Goal: Task Accomplishment & Management: Manage account settings

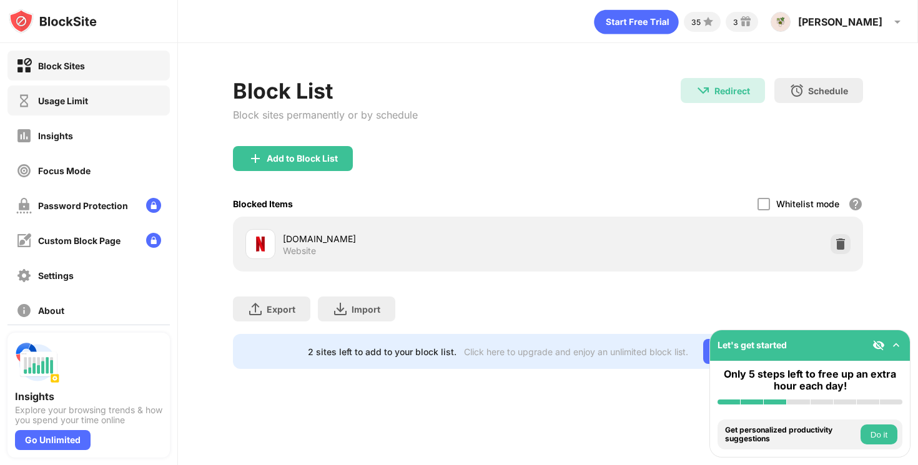
click at [121, 107] on div "Usage Limit" at bounding box center [88, 101] width 162 height 30
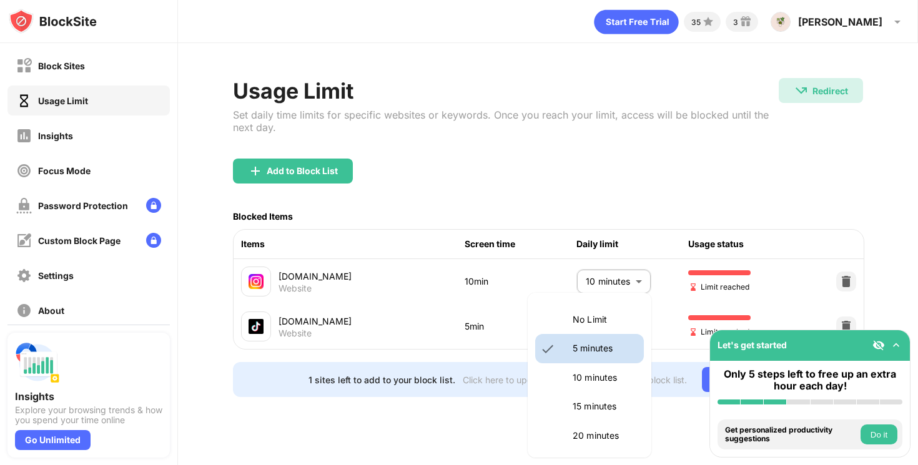
click at [625, 322] on body "Block Sites Usage Limit Insights Focus Mode Password Protection Custom Block Pa…" at bounding box center [459, 232] width 918 height 465
click at [599, 383] on p "10 minutes" at bounding box center [605, 378] width 64 height 14
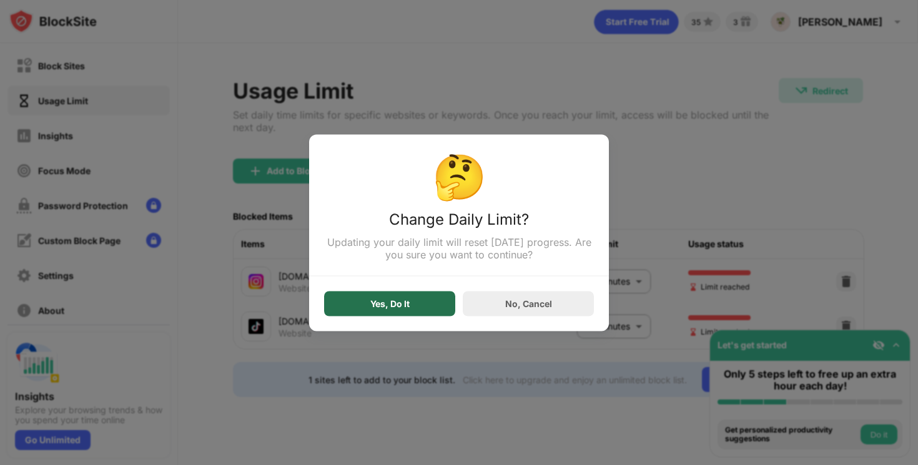
click at [402, 299] on div "Yes, Do It" at bounding box center [389, 303] width 131 height 25
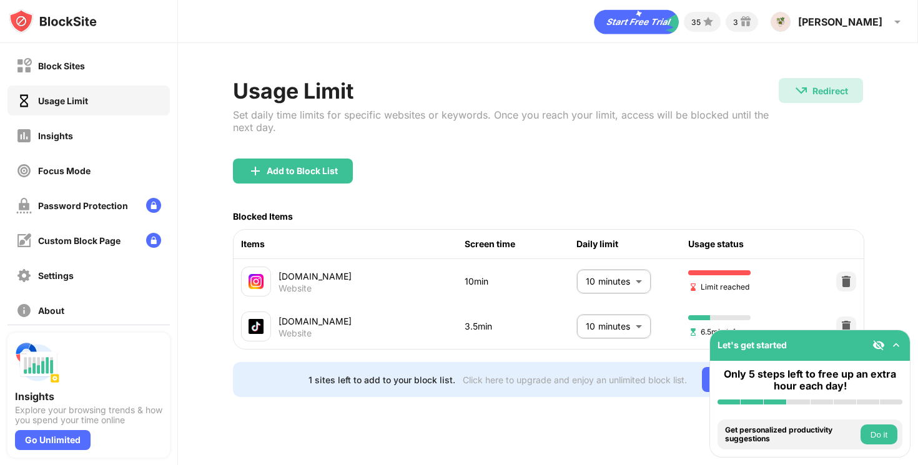
click at [595, 323] on body "Block Sites Usage Limit Insights Focus Mode Password Protection Custom Block Pa…" at bounding box center [459, 232] width 918 height 465
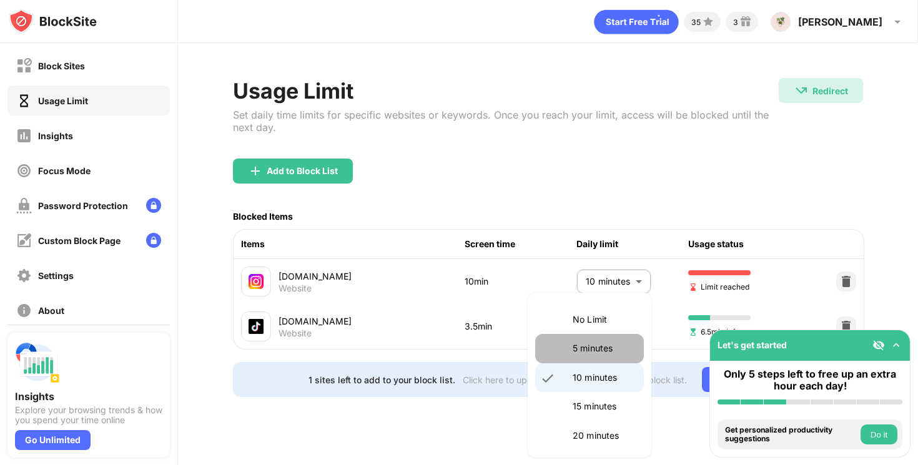
click at [585, 345] on p "5 minutes" at bounding box center [605, 349] width 64 height 14
type input "*"
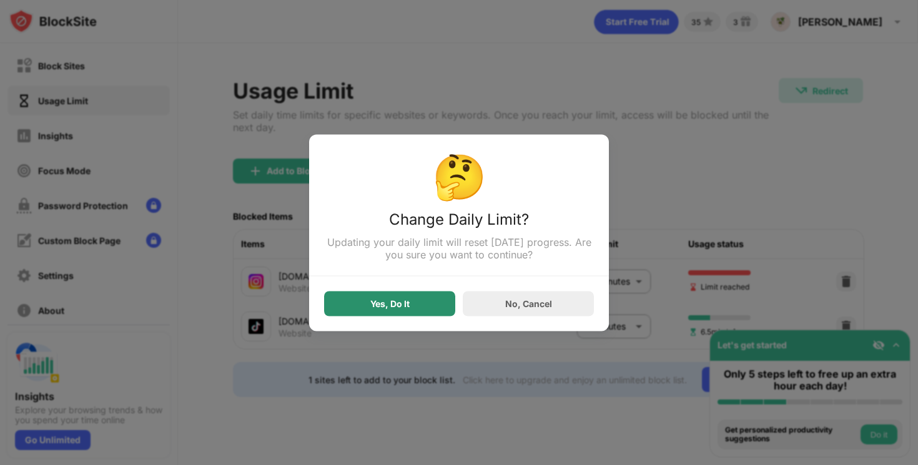
click at [408, 305] on div "Yes, Do It" at bounding box center [389, 304] width 39 height 10
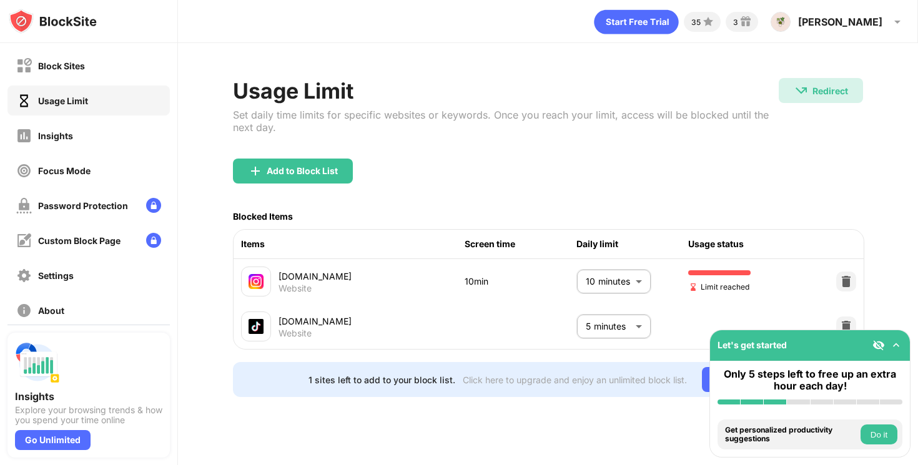
click at [593, 284] on body "Block Sites Usage Limit Insights Focus Mode Password Protection Custom Block Pa…" at bounding box center [459, 232] width 918 height 465
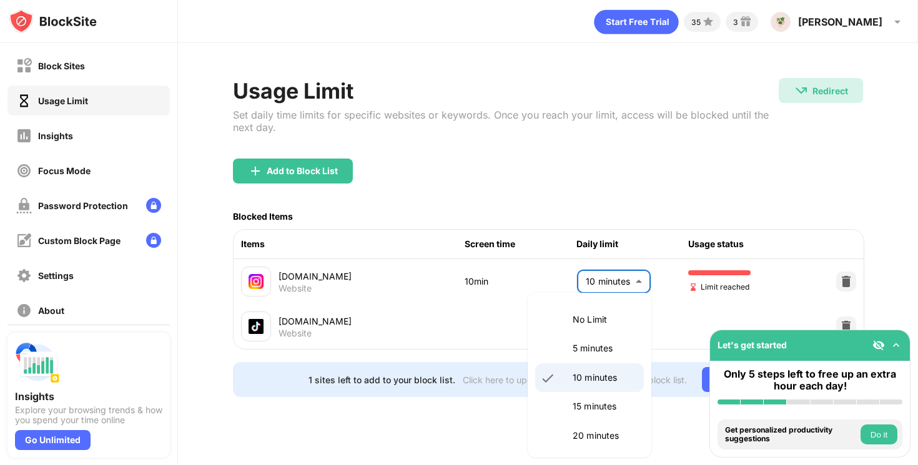
click at [571, 340] on li "5 minutes" at bounding box center [589, 348] width 109 height 29
type input "*"
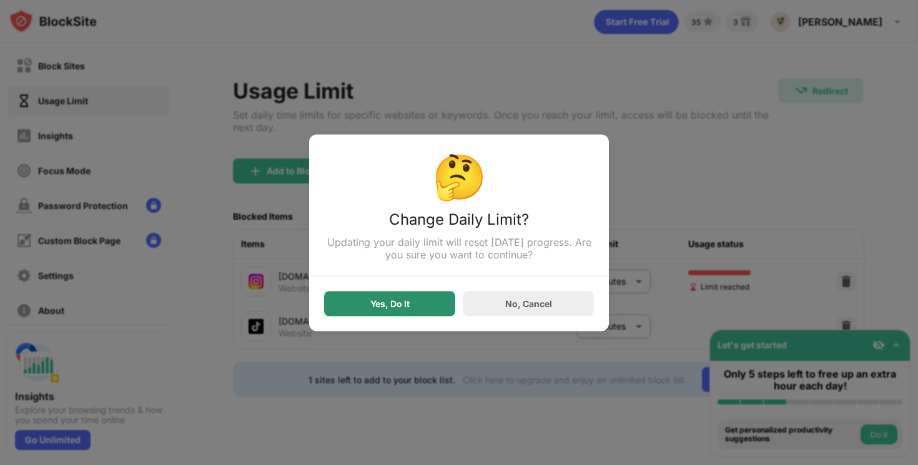
click at [408, 295] on div "Yes, Do It" at bounding box center [389, 303] width 131 height 25
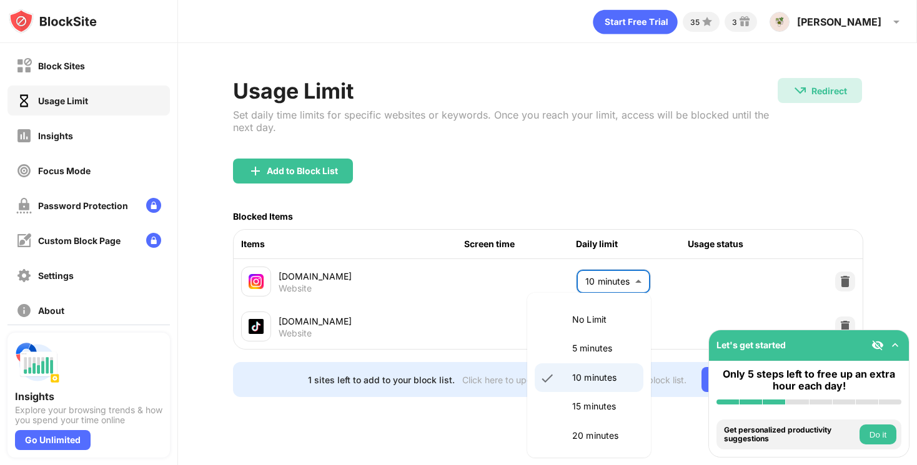
click at [610, 285] on body "Block Sites Usage Limit Insights Focus Mode Password Protection Custom Block Pa…" at bounding box center [458, 232] width 917 height 465
click at [558, 345] on li "5 minutes" at bounding box center [589, 348] width 109 height 29
type input "*"
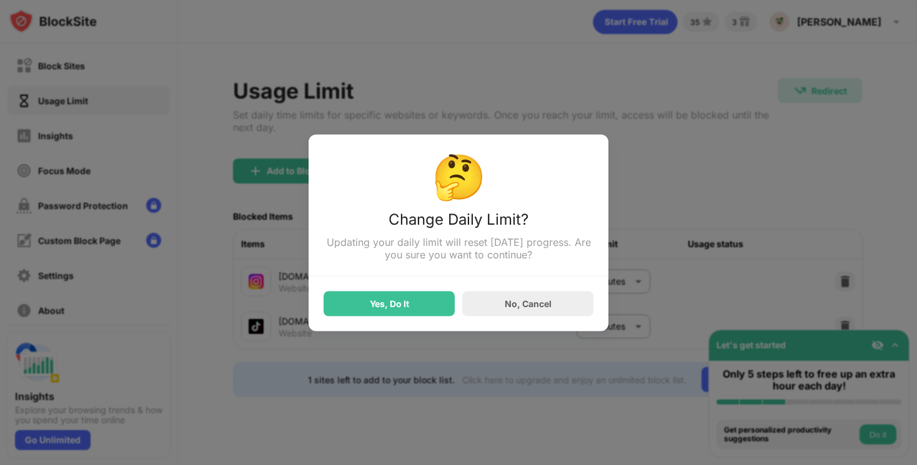
click at [431, 297] on div "Yes, Do It" at bounding box center [389, 303] width 131 height 25
